Goal: Task Accomplishment & Management: Complete application form

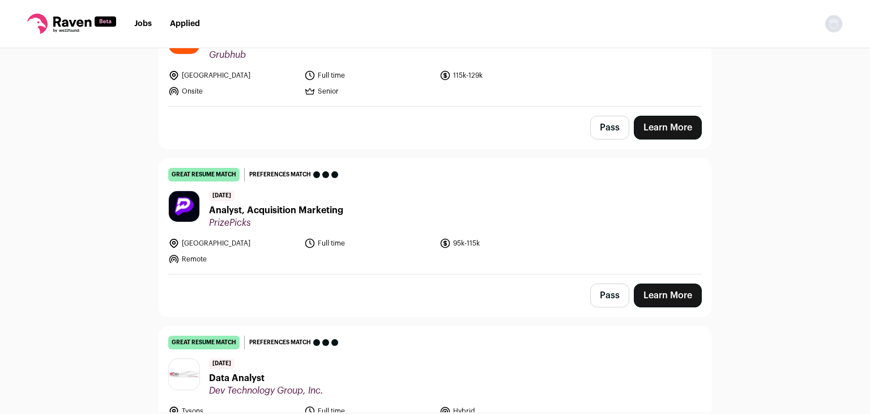
scroll to position [1847, 0]
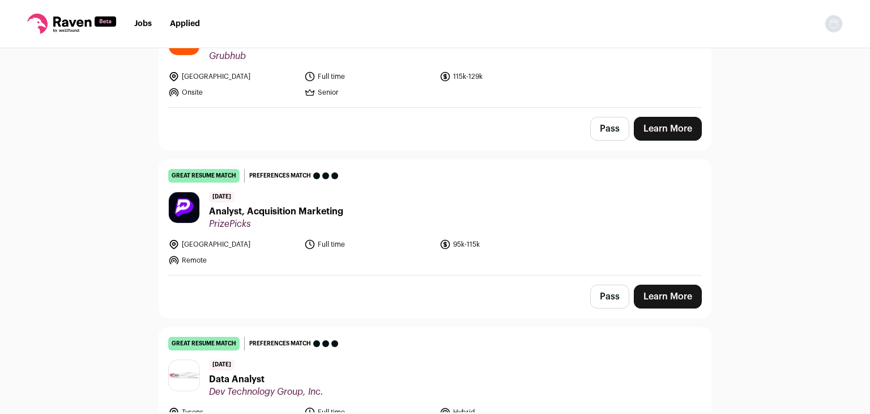
click at [657, 284] on link "Learn More" at bounding box center [668, 296] width 68 height 24
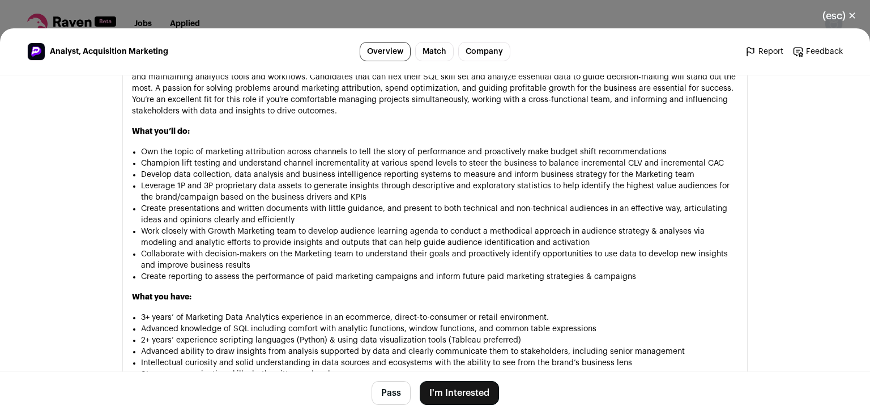
scroll to position [626, 0]
click at [440, 52] on link "Match" at bounding box center [434, 51] width 39 height 19
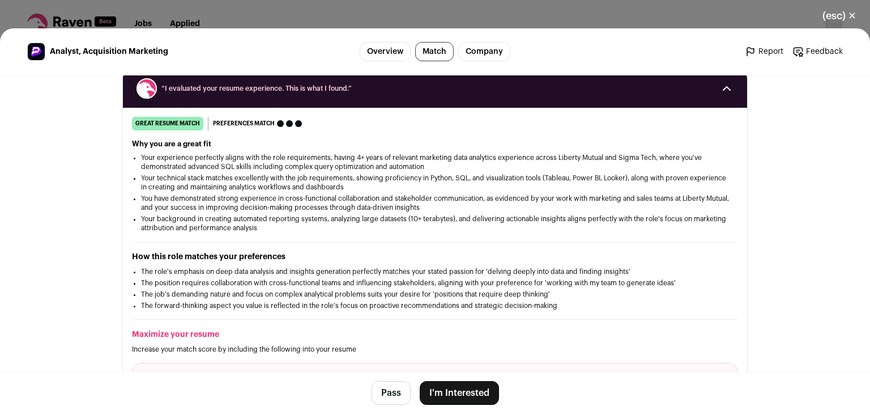
scroll to position [138, 0]
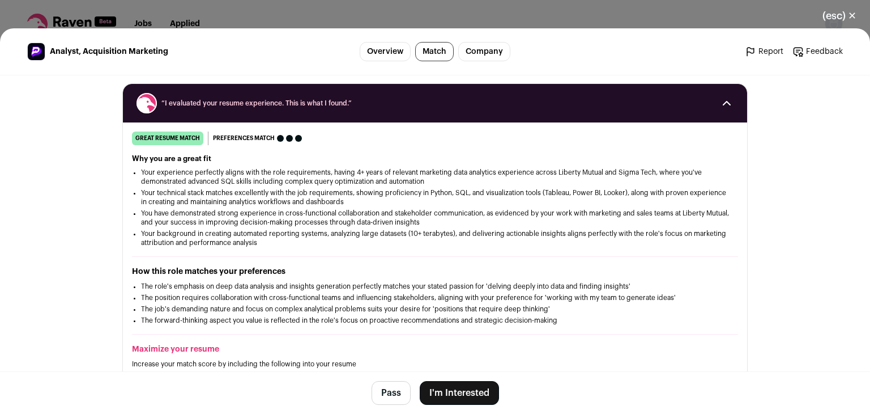
click at [489, 51] on link "Company" at bounding box center [484, 51] width 52 height 19
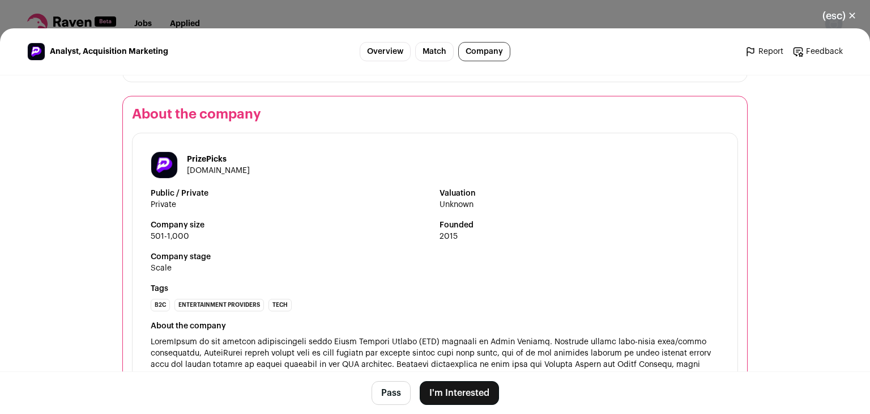
click at [428, 53] on link "Match" at bounding box center [434, 51] width 39 height 19
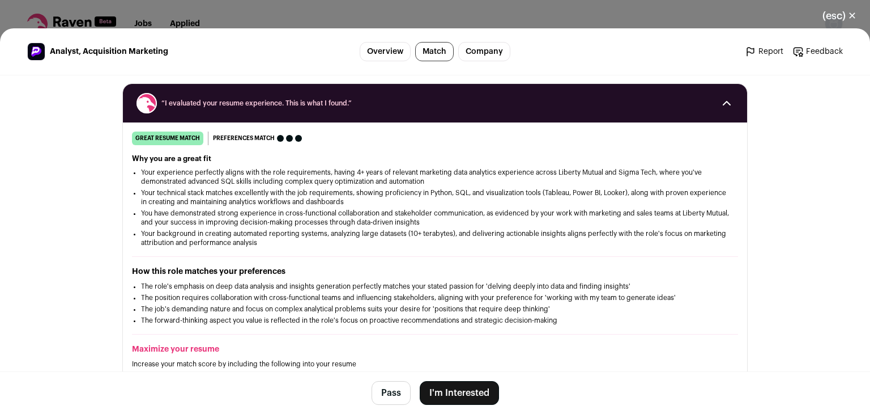
click at [476, 48] on link "Company" at bounding box center [484, 51] width 52 height 19
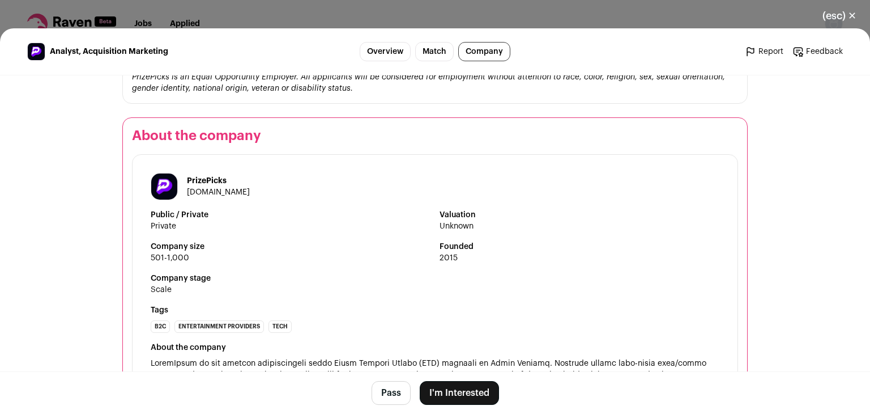
scroll to position [1328, 0]
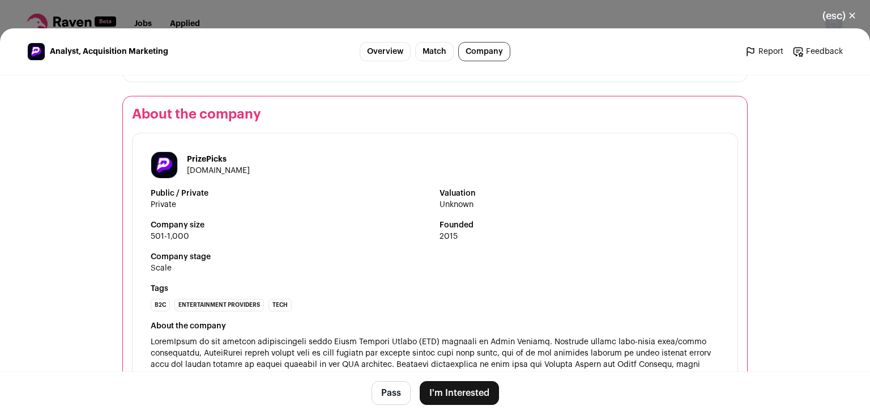
click at [429, 50] on link "Match" at bounding box center [434, 51] width 39 height 19
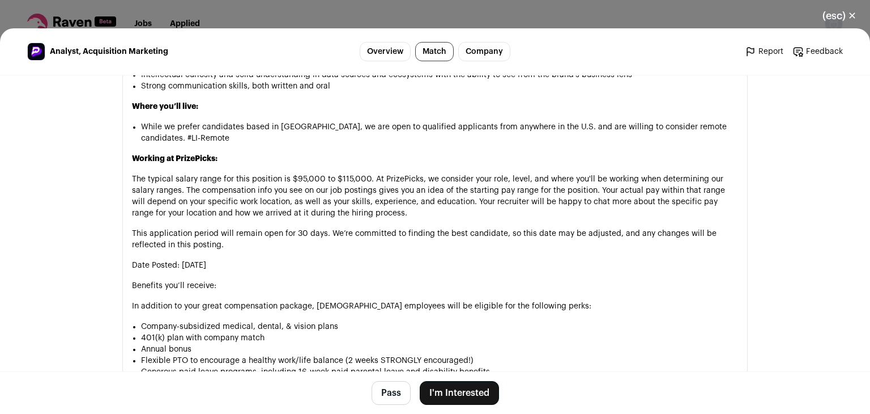
scroll to position [915, 0]
click at [458, 393] on button "I'm Interested" at bounding box center [459, 393] width 79 height 24
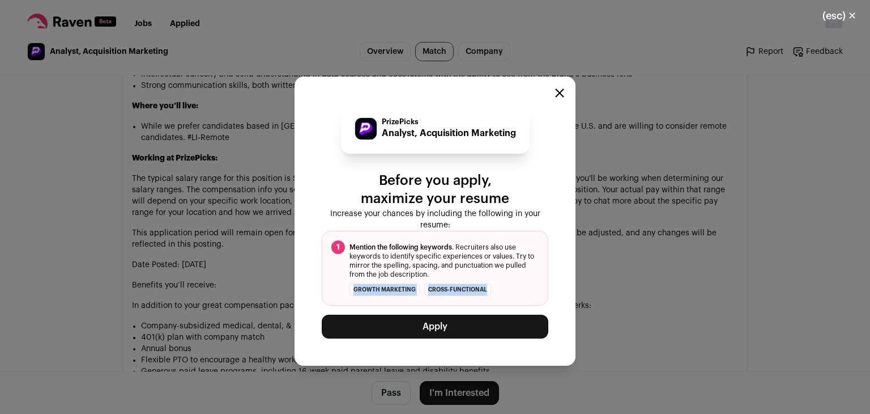
drag, startPoint x: 488, startPoint y: 290, endPoint x: 345, endPoint y: 295, distance: 142.9
click at [345, 295] on li "Growth Marketing cross-functional" at bounding box center [435, 289] width 207 height 12
click at [428, 325] on button "Apply" at bounding box center [435, 327] width 227 height 24
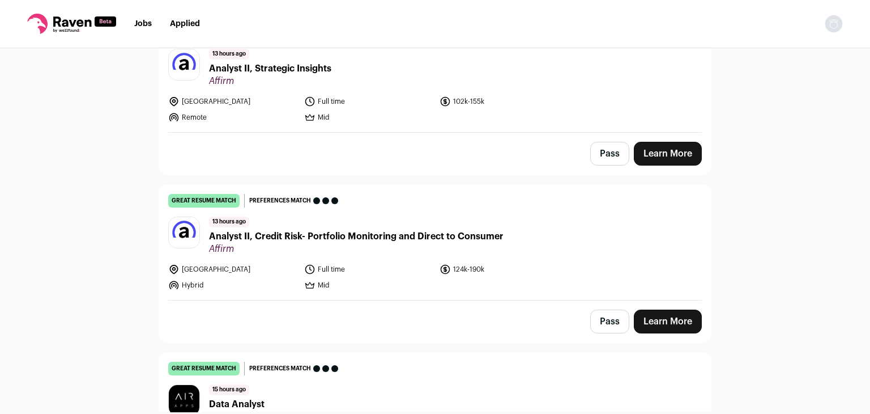
scroll to position [164, 0]
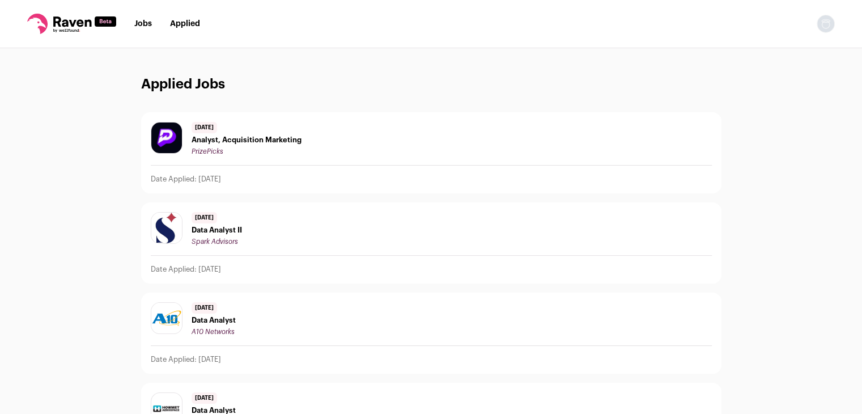
click at [216, 137] on span "Analyst, Acquisition Marketing" at bounding box center [247, 139] width 110 height 9
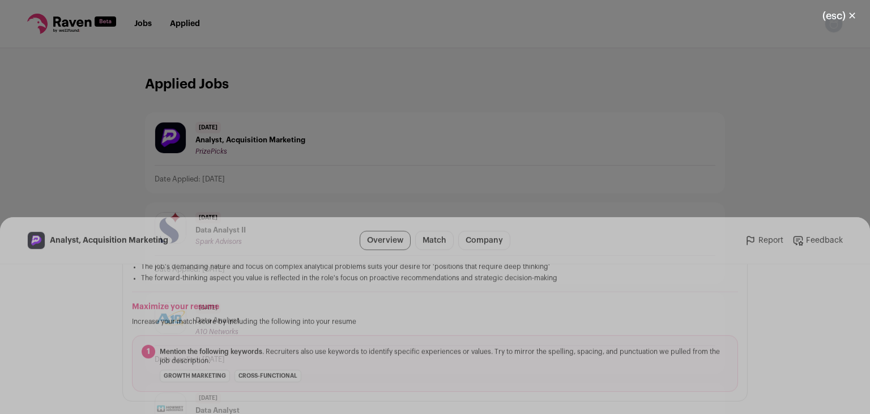
scroll to position [371, 0]
